Goal: Task Accomplishment & Management: Manage account settings

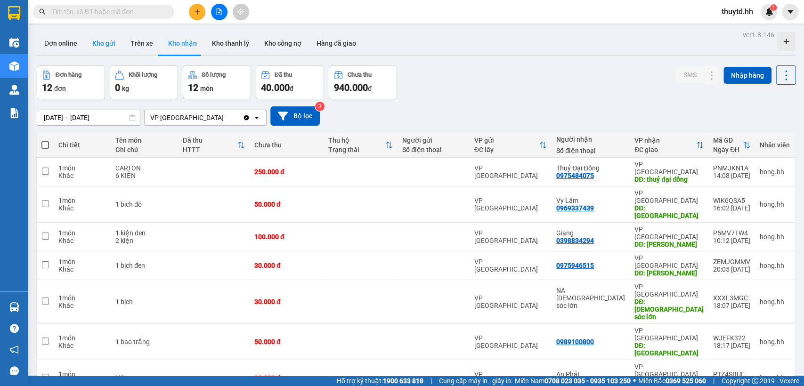
click at [105, 42] on button "Kho gửi" at bounding box center [104, 43] width 38 height 23
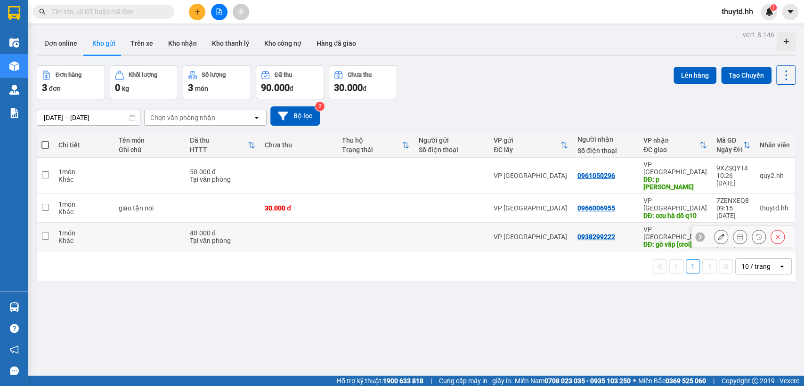
click at [361, 223] on td at bounding box center [375, 237] width 77 height 29
checkbox input "true"
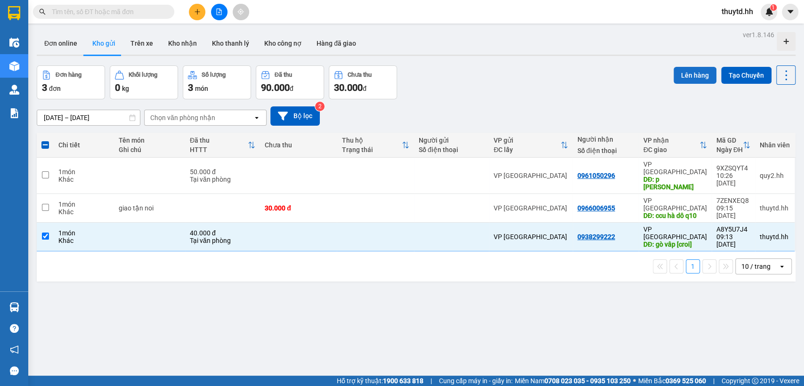
click at [678, 72] on button "Lên hàng" at bounding box center [694, 75] width 43 height 17
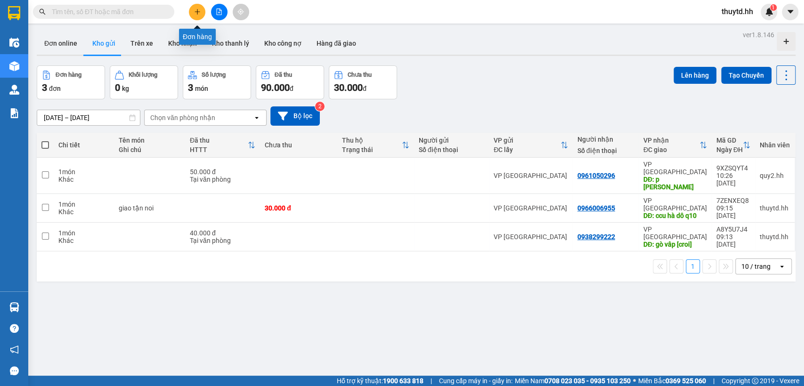
click at [200, 11] on button at bounding box center [197, 12] width 16 height 16
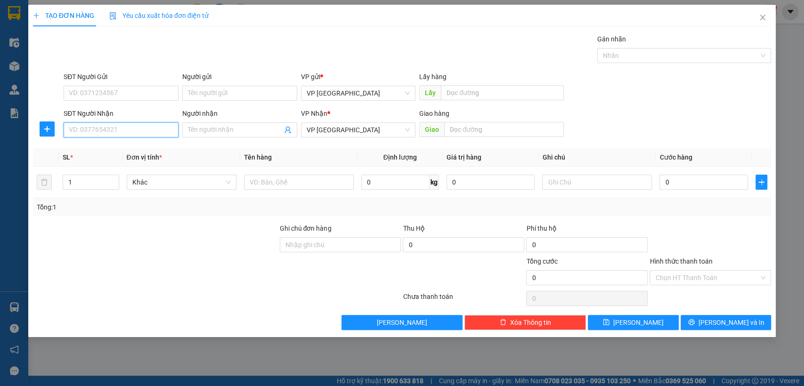
click at [147, 127] on input "SĐT Người Nhận" at bounding box center [121, 129] width 115 height 15
type input "0359179592"
click at [222, 133] on input "Người nhận" at bounding box center [235, 130] width 94 height 10
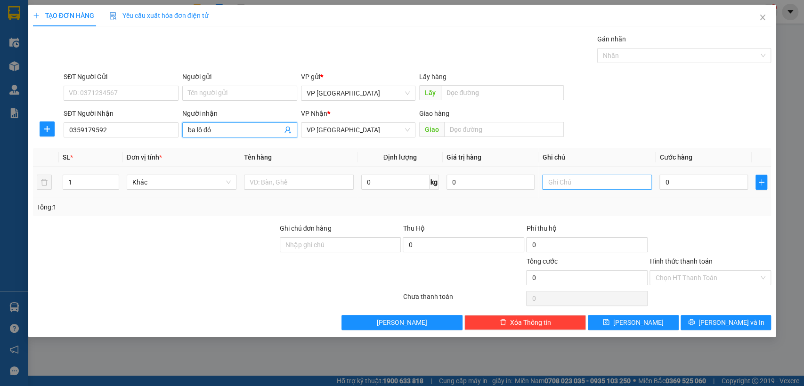
type input "ba lô đỏ"
click at [645, 189] on input "text" at bounding box center [597, 182] width 110 height 15
type input "giao tận noi"
click at [693, 187] on input "0" at bounding box center [703, 182] width 89 height 15
type input "3"
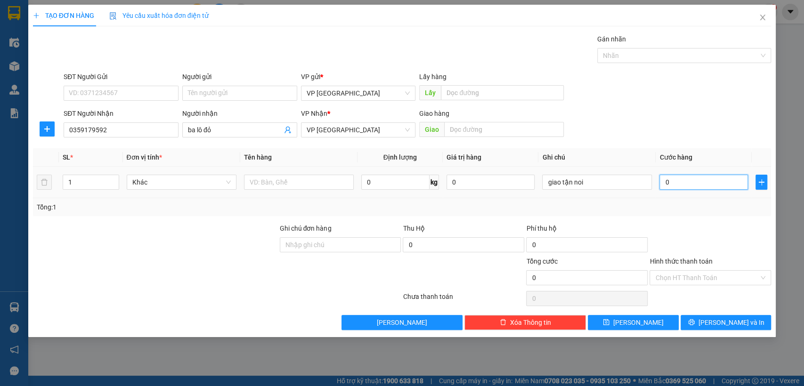
type input "3"
type input "30"
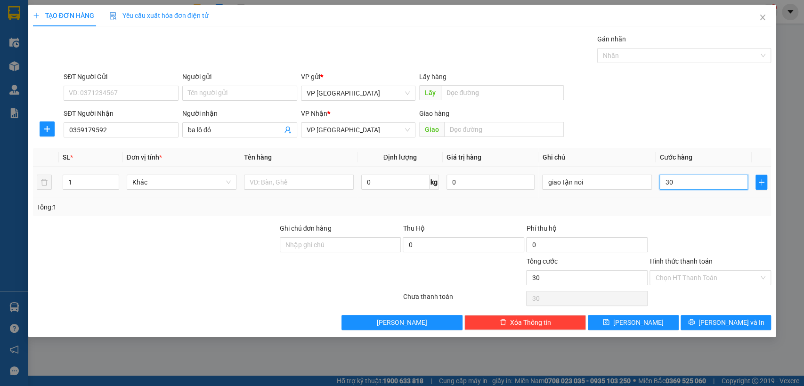
type input "300"
type input "3.000"
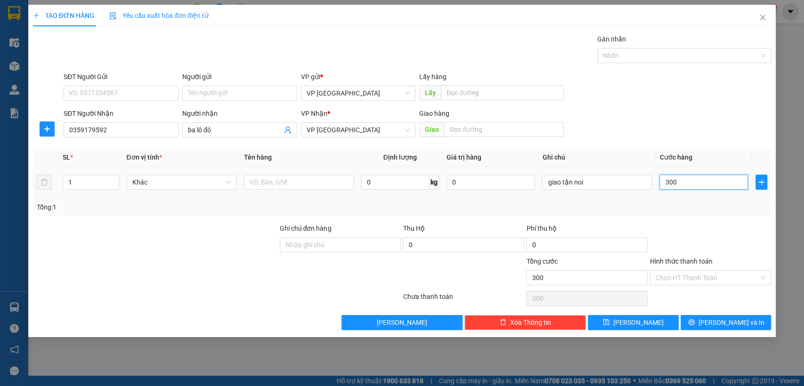
type input "3.000"
type input "30.000"
type input "300.000"
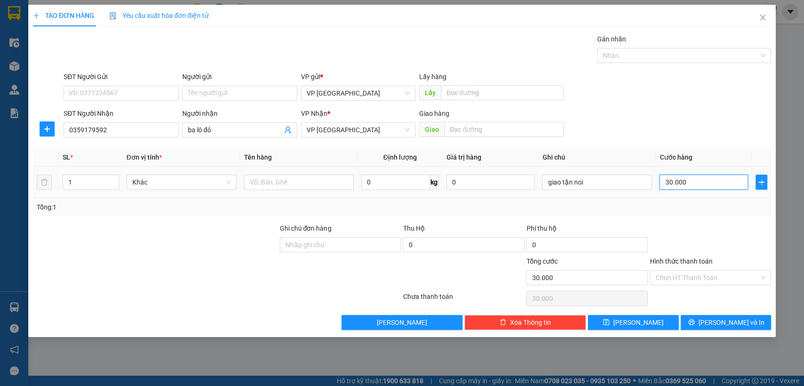
type input "300.000"
type input "30.000"
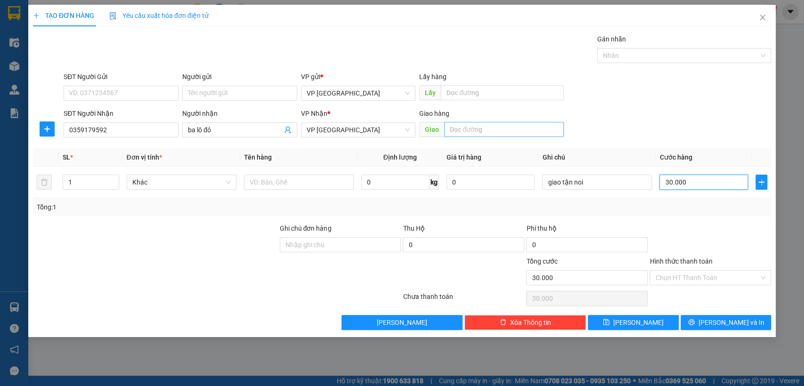
type input "30.000"
click at [507, 135] on input "text" at bounding box center [504, 129] width 120 height 15
type input "nhi ddoong2 [croi]"
click at [702, 280] on input "Hình thức thanh toán" at bounding box center [707, 278] width 104 height 14
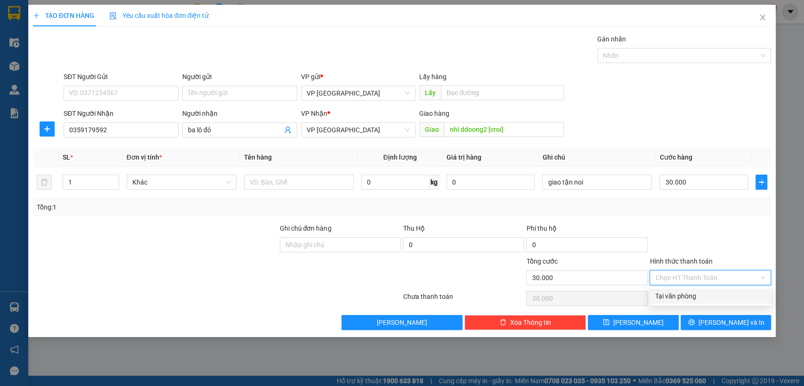
click at [693, 295] on div "Tại văn phòng" at bounding box center [710, 296] width 110 height 10
type input "0"
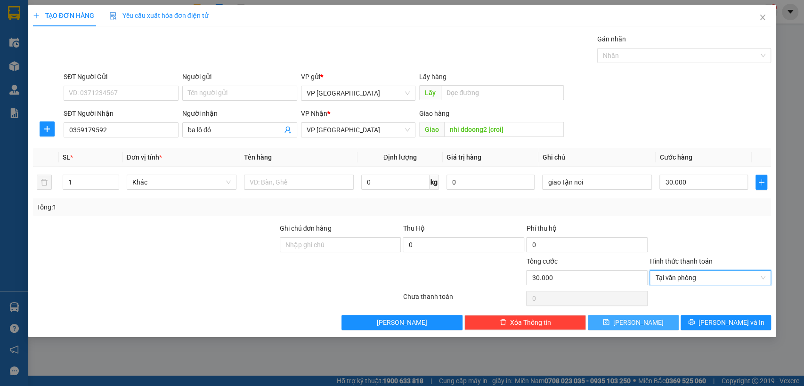
click at [665, 319] on button "[PERSON_NAME]" at bounding box center [633, 322] width 90 height 15
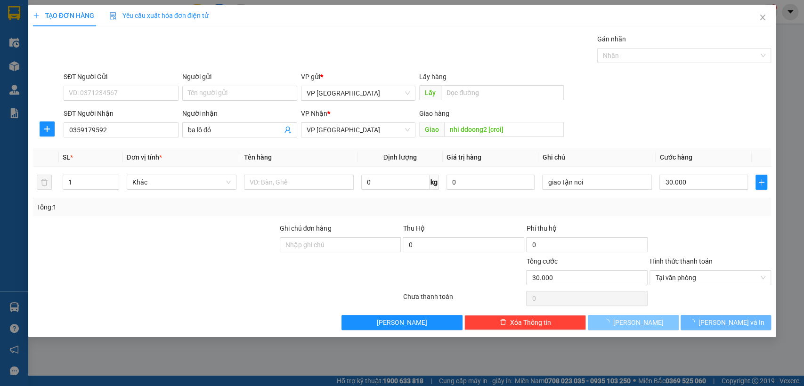
type input "0"
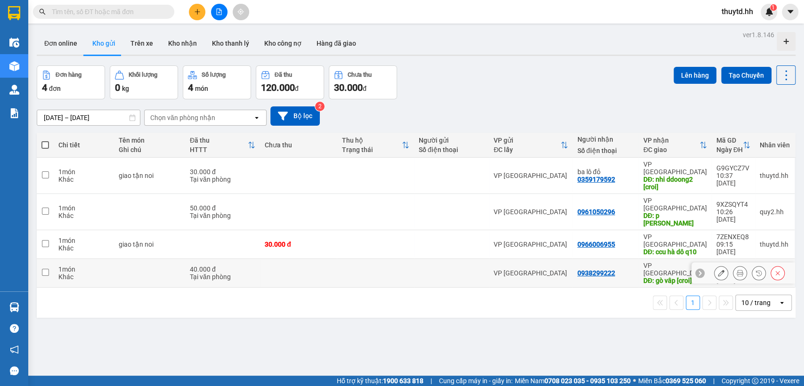
click at [559, 269] on div "VP [GEOGRAPHIC_DATA]" at bounding box center [530, 273] width 74 height 8
checkbox input "true"
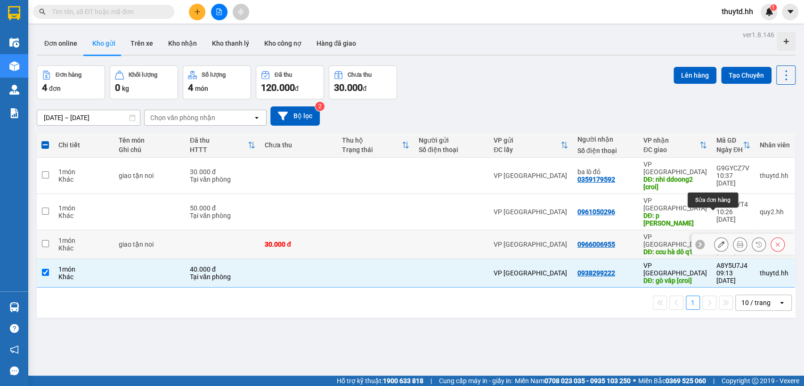
click at [718, 241] on icon at bounding box center [721, 244] width 7 height 7
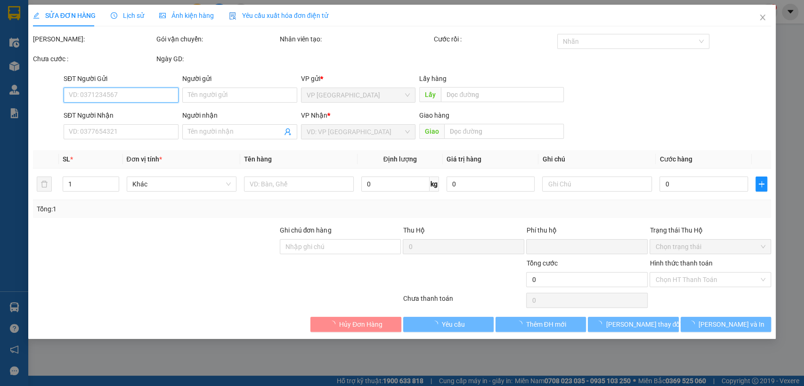
type input "0966006955"
type input "ccu hà dô q10"
type input "2k giao tận noi [croi]"
type input "0"
type input "30.000"
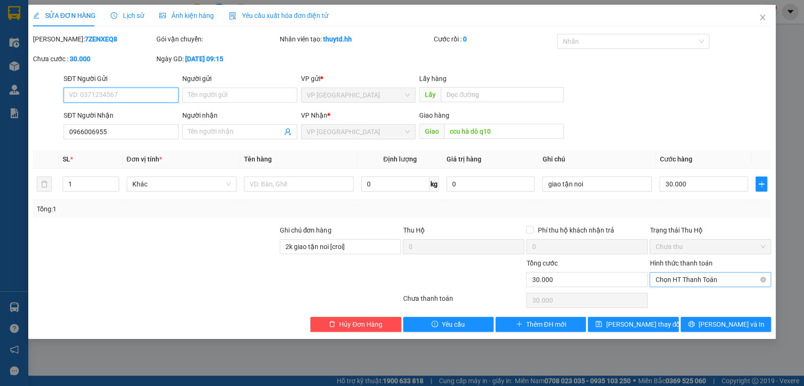
click at [712, 282] on span "Chọn HT Thanh Toán" at bounding box center [710, 280] width 110 height 14
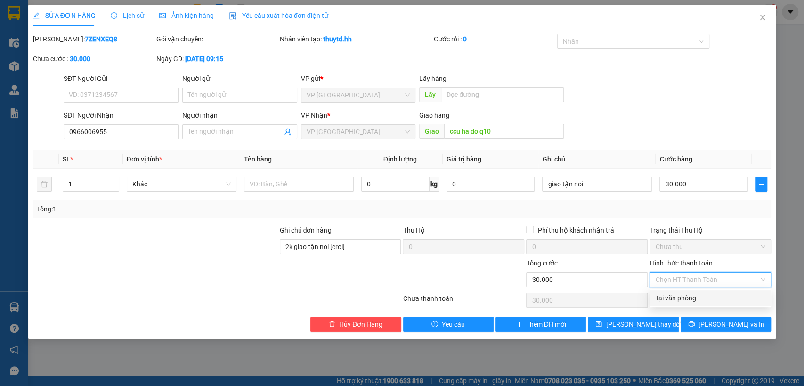
click at [702, 300] on div "Tại văn phòng" at bounding box center [710, 298] width 110 height 10
type input "0"
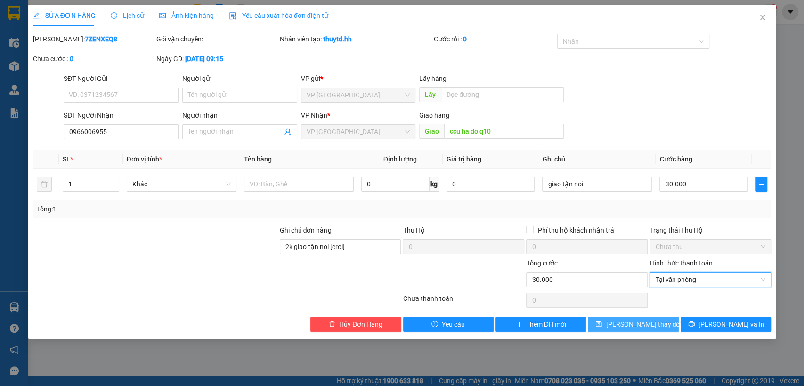
click at [657, 322] on button "[PERSON_NAME] thay đổi" at bounding box center [633, 324] width 90 height 15
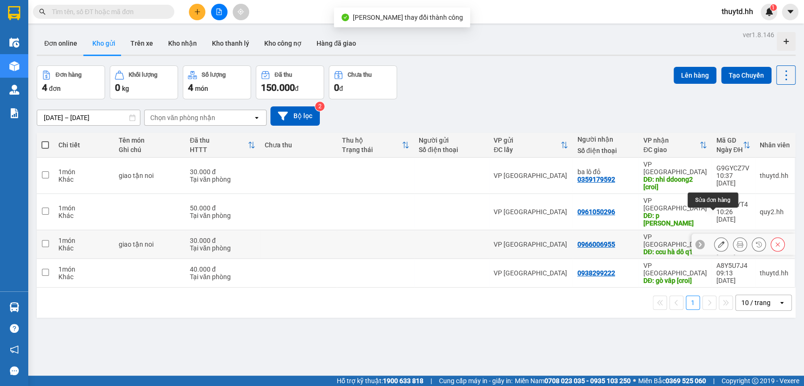
click at [714, 236] on button at bounding box center [720, 244] width 13 height 16
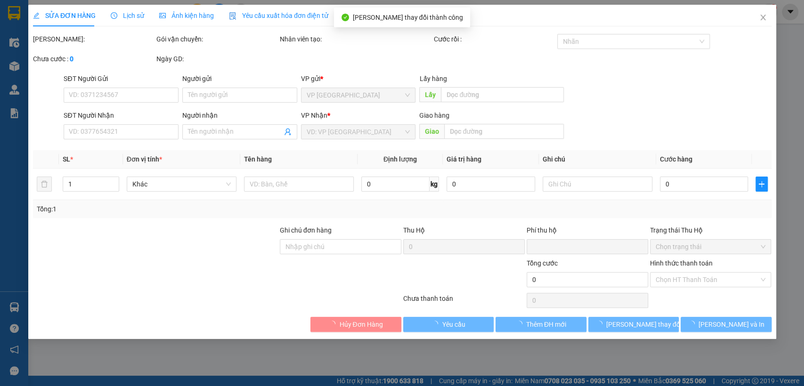
type input "0966006955"
type input "ccu hà dô q10"
type input "2k giao tận noi [croi]"
type input "0"
type input "30.000"
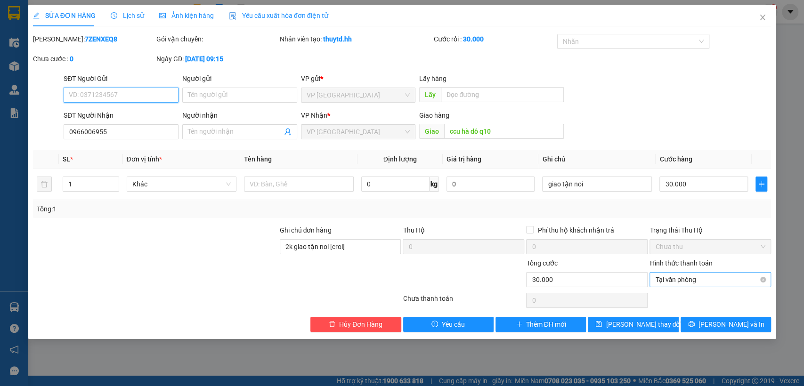
click at [689, 280] on span "Tại văn phòng" at bounding box center [710, 280] width 110 height 14
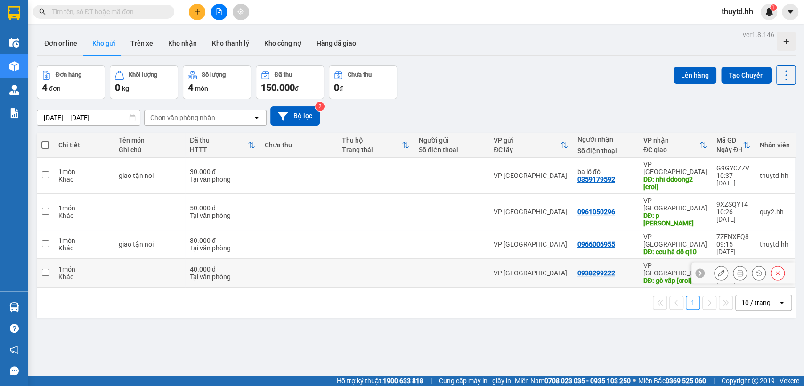
click at [530, 269] on div "VP [GEOGRAPHIC_DATA]" at bounding box center [530, 273] width 74 height 8
checkbox input "true"
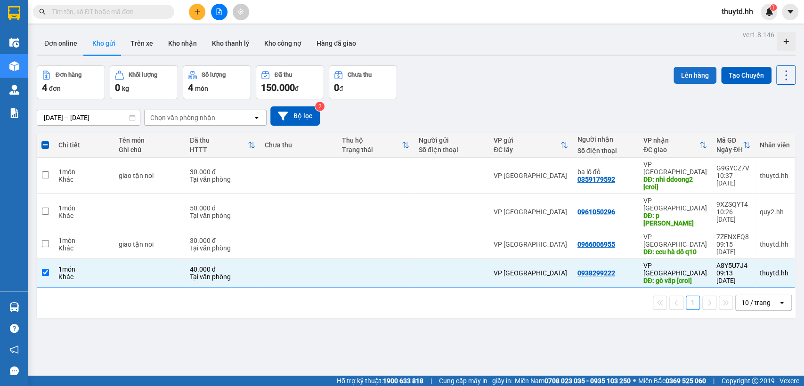
click at [693, 71] on button "Lên hàng" at bounding box center [694, 75] width 43 height 17
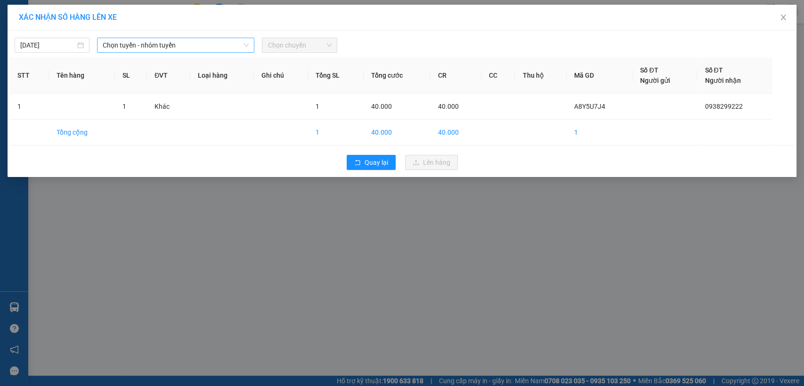
click at [182, 43] on span "Chọn tuyến - nhóm tuyến" at bounding box center [176, 45] width 146 height 14
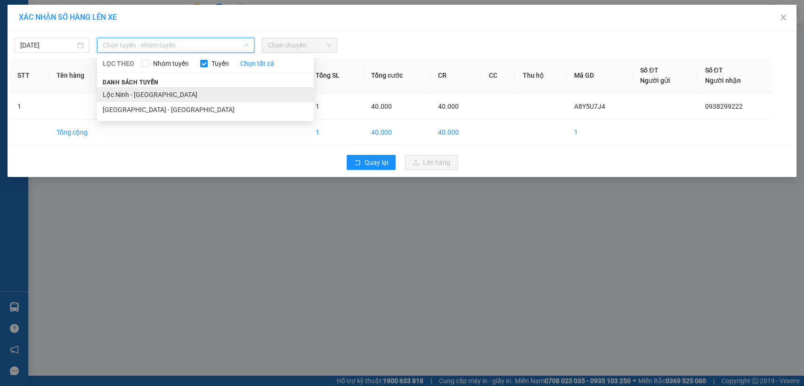
click at [125, 99] on li "Lộc Ninh - [GEOGRAPHIC_DATA]" at bounding box center [205, 94] width 217 height 15
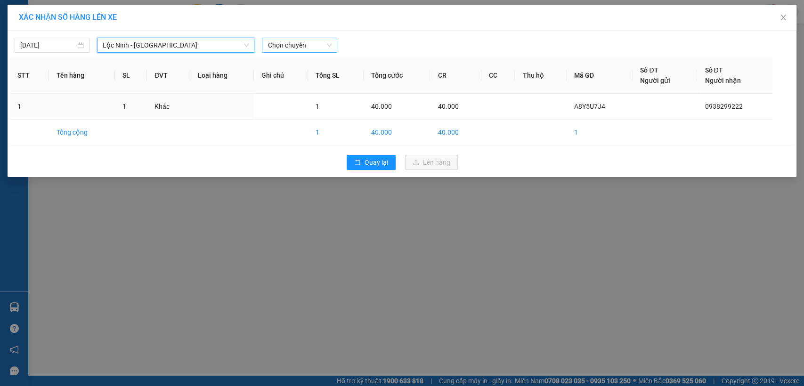
click at [315, 47] on span "Chọn chuyến" at bounding box center [299, 45] width 64 height 14
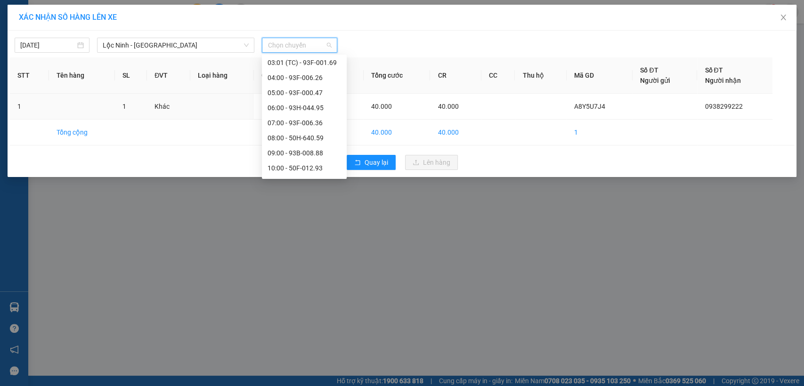
scroll to position [157, 0]
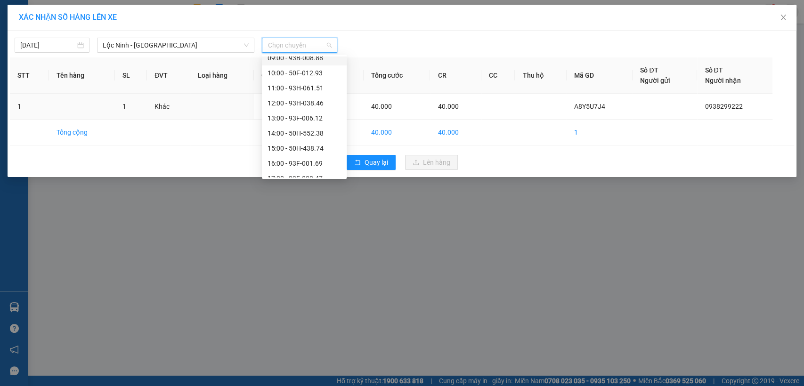
click at [311, 59] on div "09:00 - 93B-008.88" at bounding box center [303, 58] width 73 height 10
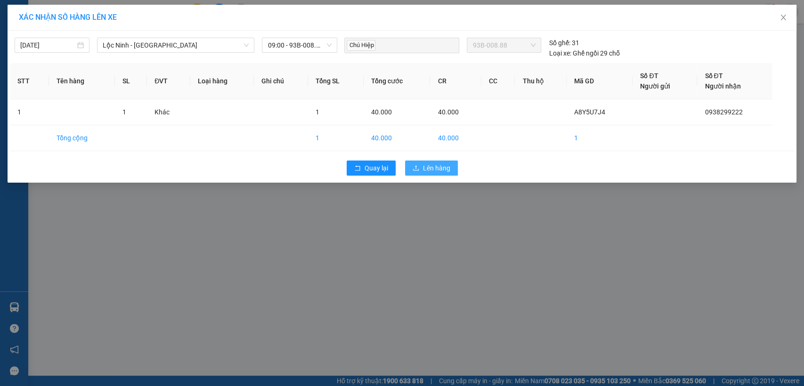
click at [419, 167] on button "Lên hàng" at bounding box center [431, 168] width 53 height 15
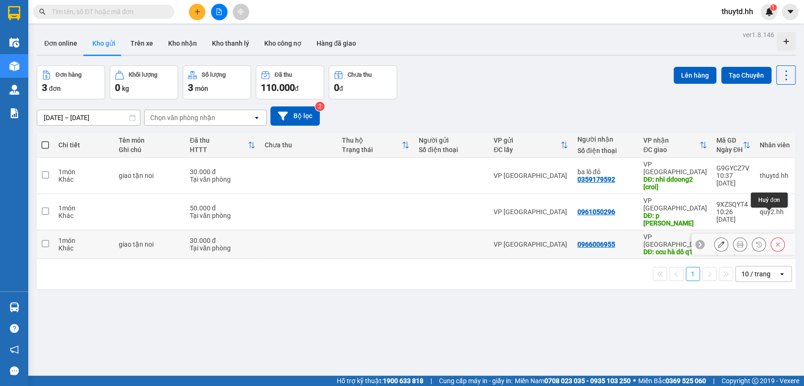
click at [773, 236] on button at bounding box center [777, 244] width 13 height 16
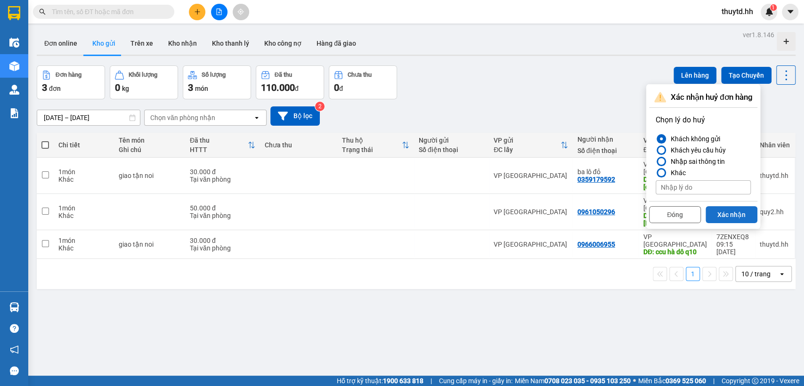
click at [738, 212] on button "Xác nhận" at bounding box center [731, 214] width 52 height 17
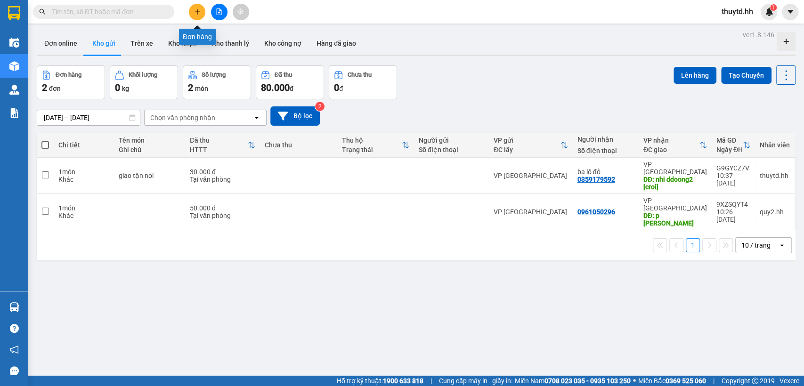
click at [199, 12] on icon "plus" at bounding box center [197, 11] width 7 height 7
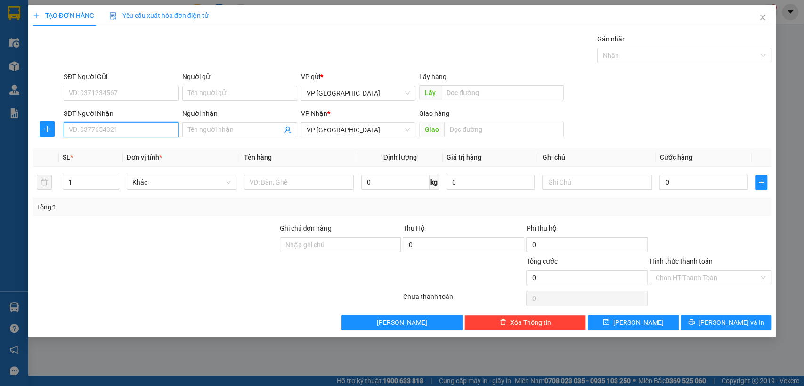
click at [151, 126] on input "SĐT Người Nhận" at bounding box center [121, 129] width 115 height 15
type input "0966006955"
click at [85, 150] on div "0966006955" at bounding box center [121, 149] width 104 height 10
type input "ccu hà dô q10 [croi]"
type input "2k giao tận noi [croi]"
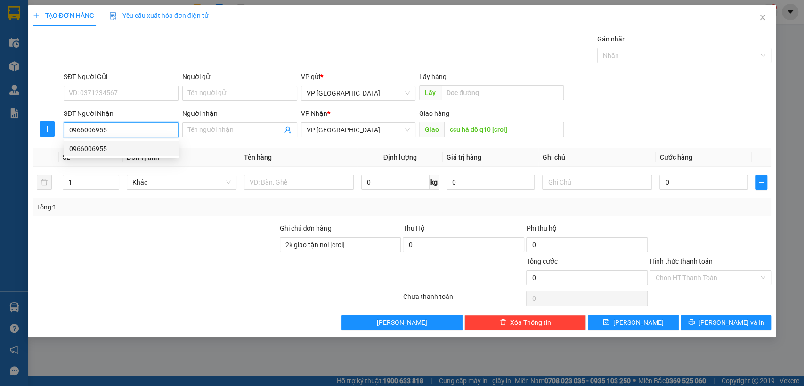
type input "100.000"
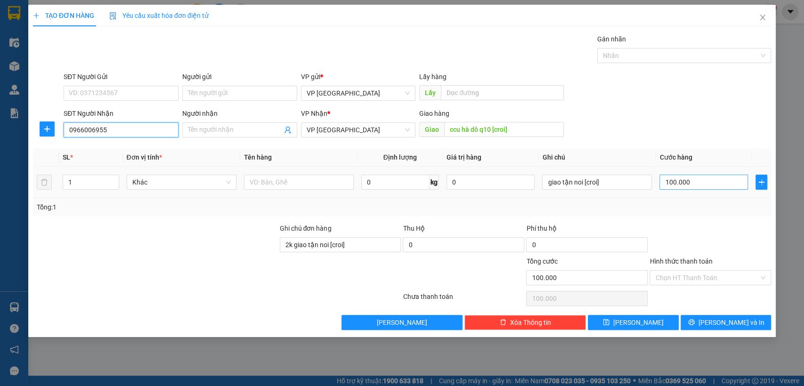
type input "0966006955"
click at [713, 178] on input "100.000" at bounding box center [703, 182] width 89 height 15
type input "3"
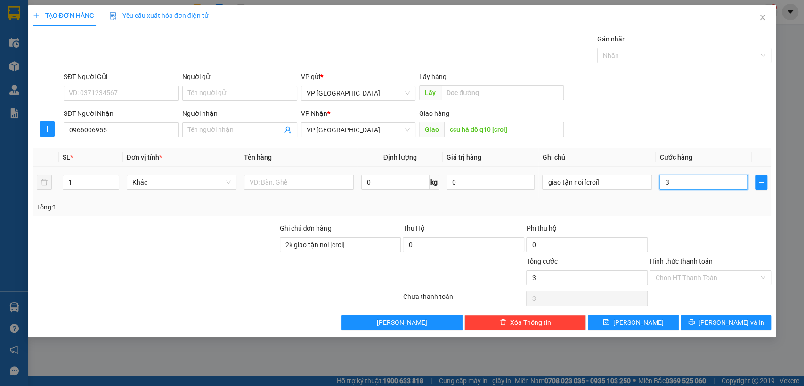
type input "30"
type input "300"
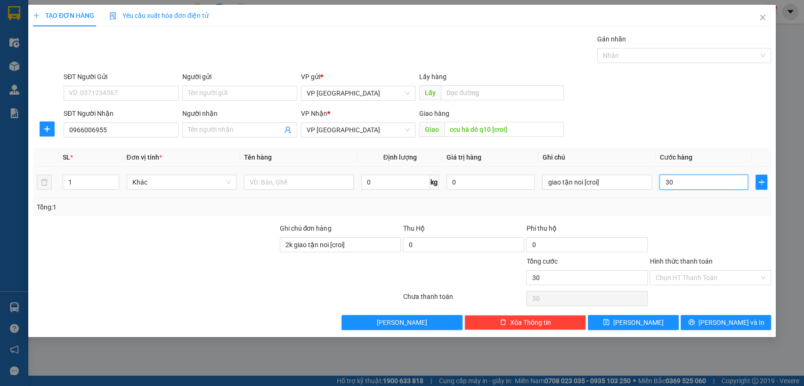
type input "300"
type input "3.000"
type input "30.000"
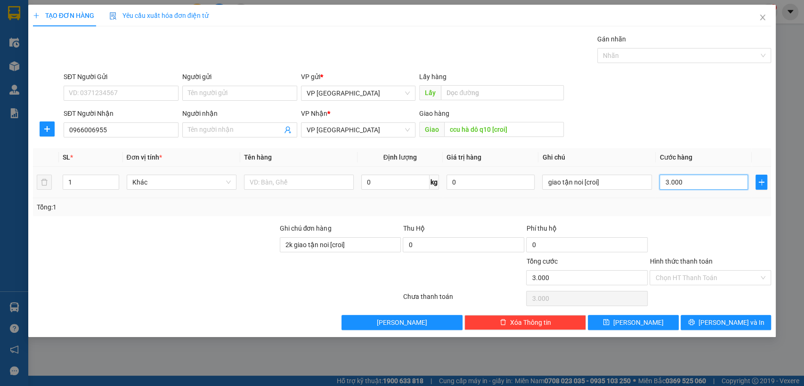
type input "30.000"
click at [642, 324] on span "[PERSON_NAME]" at bounding box center [638, 322] width 50 height 10
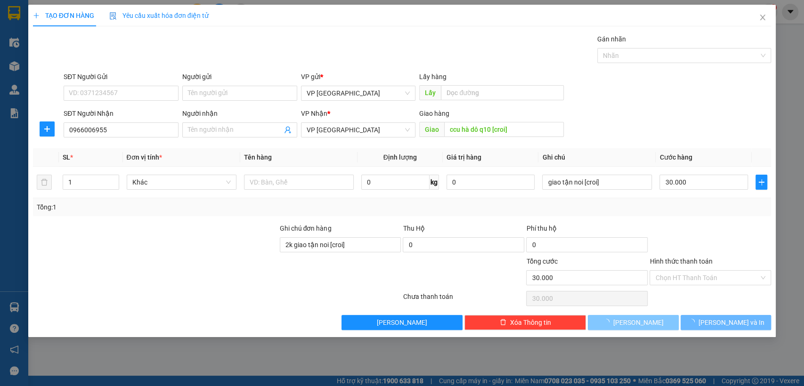
type input "0"
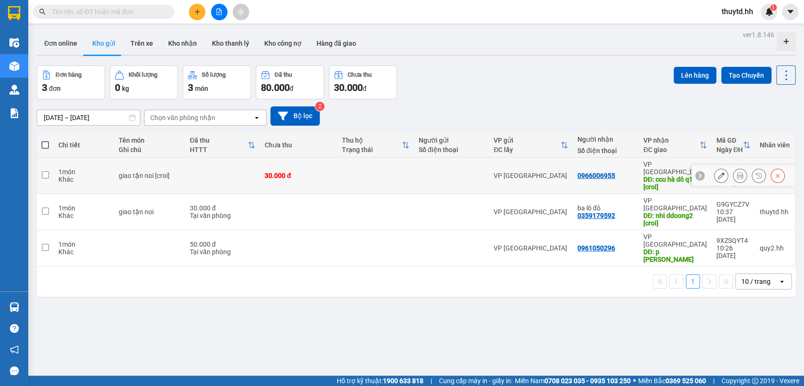
click at [315, 160] on td "30.000 đ" at bounding box center [298, 176] width 77 height 36
checkbox input "true"
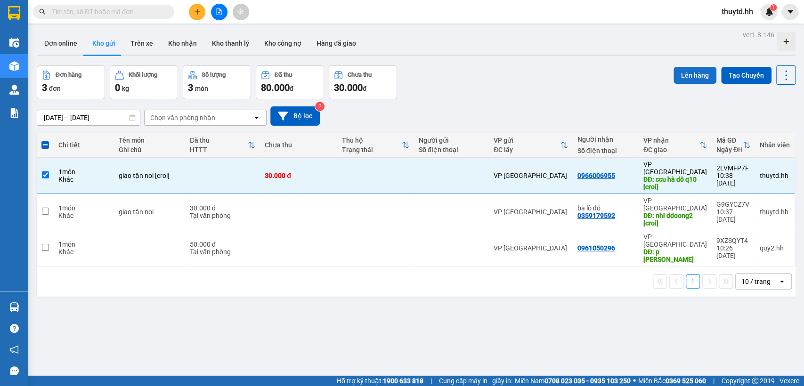
click at [689, 68] on button "Lên hàng" at bounding box center [694, 75] width 43 height 17
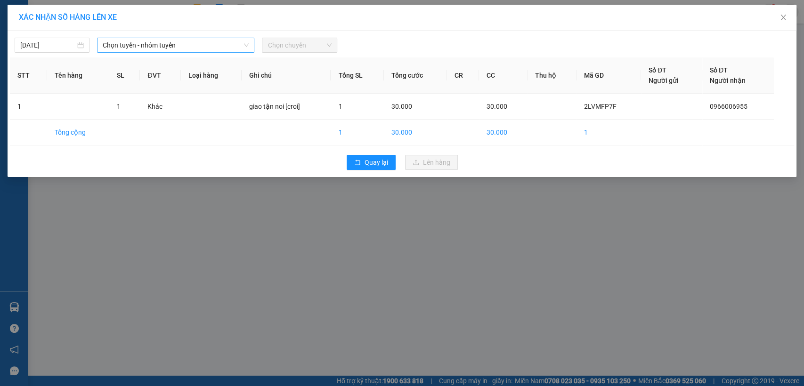
click at [227, 49] on span "Chọn tuyến - nhóm tuyến" at bounding box center [176, 45] width 146 height 14
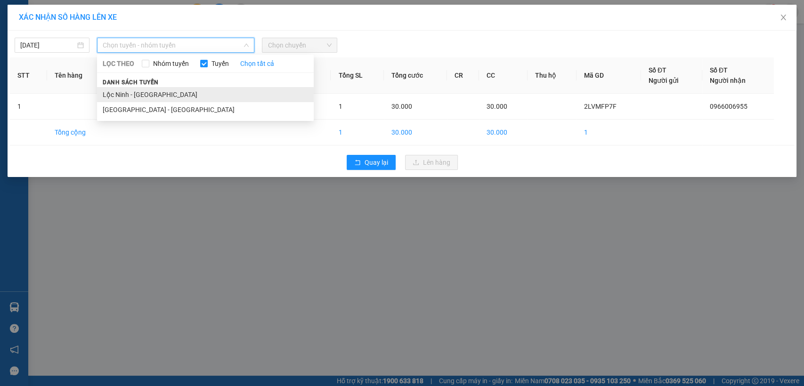
click at [105, 95] on li "Lộc Ninh - [GEOGRAPHIC_DATA]" at bounding box center [205, 94] width 217 height 15
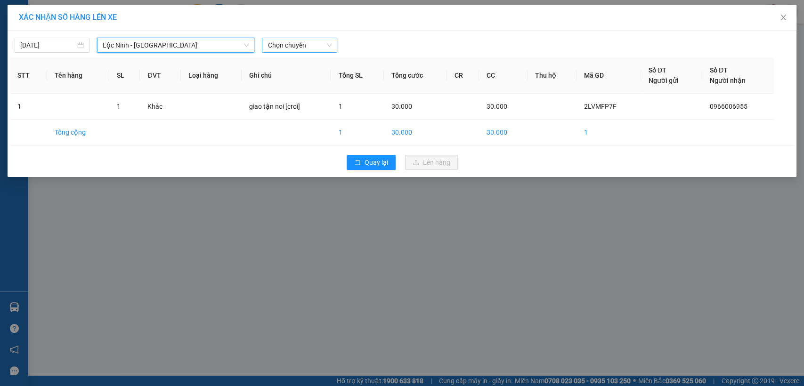
click at [307, 39] on span "Chọn chuyến" at bounding box center [299, 45] width 64 height 14
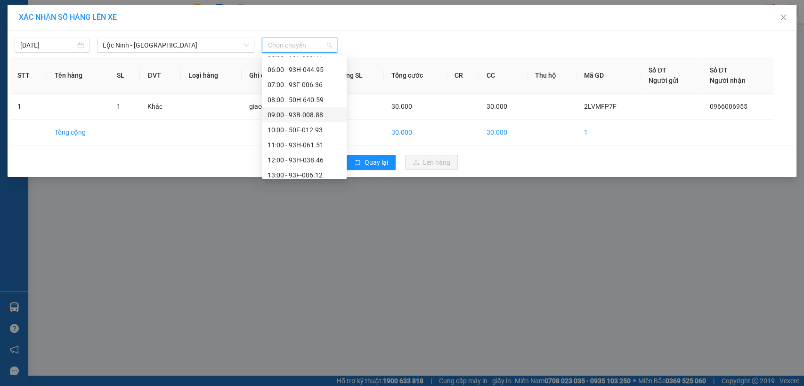
scroll to position [105, 0]
click at [302, 128] on div "10:00 - 50F-012.93" at bounding box center [303, 125] width 73 height 10
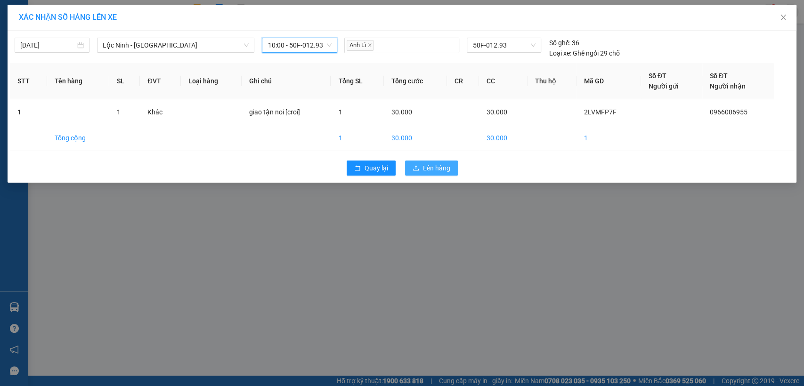
click at [416, 165] on icon "upload" at bounding box center [415, 168] width 7 height 7
